Goal: Task Accomplishment & Management: Use online tool/utility

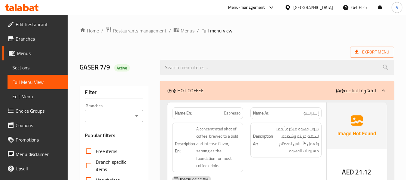
scroll to position [7506, 0]
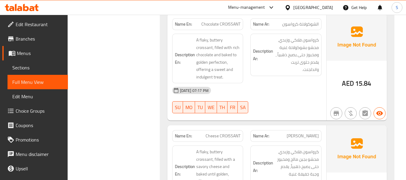
click at [306, 7] on div "[GEOGRAPHIC_DATA]" at bounding box center [313, 7] width 40 height 7
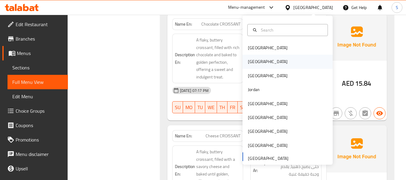
click at [262, 65] on div "[GEOGRAPHIC_DATA]" at bounding box center [287, 62] width 90 height 14
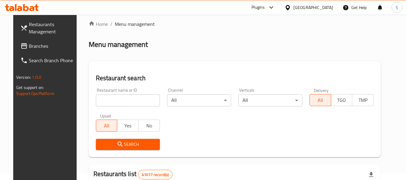
scroll to position [5, 0]
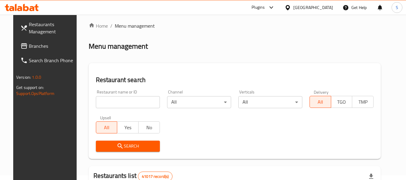
click at [126, 101] on input "search" at bounding box center [128, 102] width 64 height 12
paste input "701793"
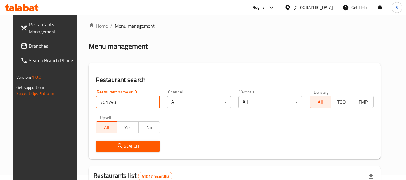
type input "701793"
click button "Search" at bounding box center [128, 146] width 64 height 11
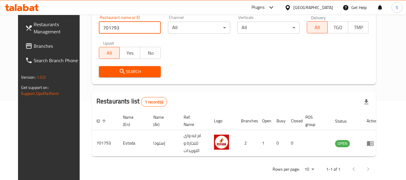
scroll to position [83, 0]
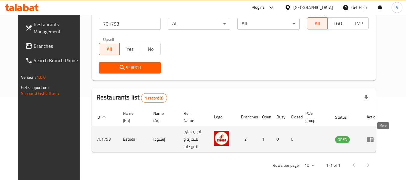
click at [374, 136] on icon "enhanced table" at bounding box center [370, 139] width 7 height 7
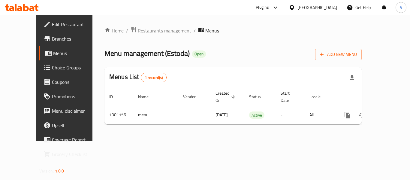
click at [52, 37] on span "Branches" at bounding box center [76, 38] width 48 height 7
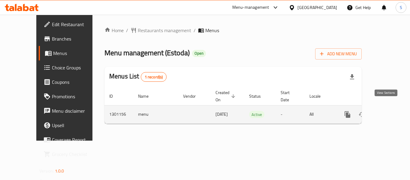
click at [389, 112] on icon "enhanced table" at bounding box center [391, 114] width 5 height 5
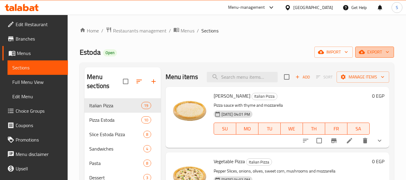
click at [367, 50] on span "export" at bounding box center [374, 52] width 29 height 8
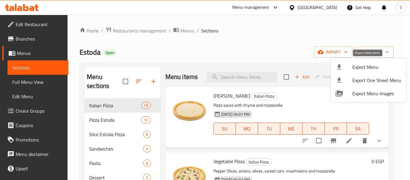
click at [364, 70] on span "Export Menu" at bounding box center [377, 66] width 49 height 7
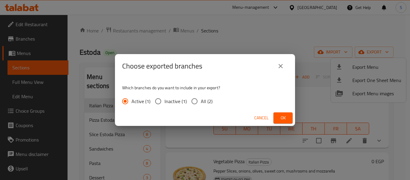
click at [210, 102] on span "All (2)" at bounding box center [207, 101] width 12 height 7
click at [201, 102] on input "All (2)" at bounding box center [194, 101] width 13 height 13
radio input "true"
click at [284, 118] on span "Ok" at bounding box center [284, 118] width 10 height 8
